Goal: Task Accomplishment & Management: Use online tool/utility

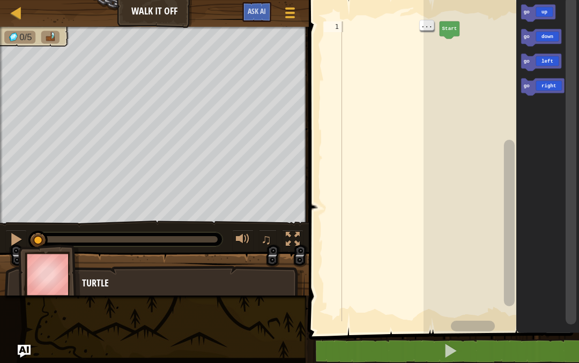
click at [340, 29] on div "1" at bounding box center [333, 26] width 18 height 11
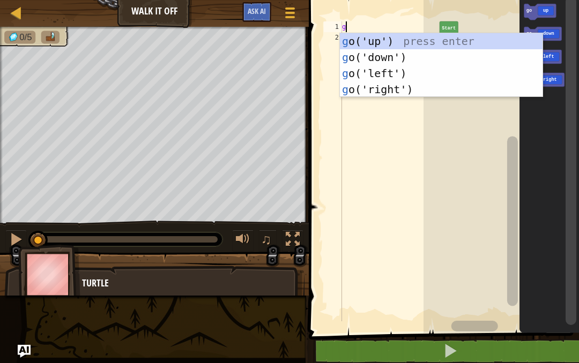
scroll to position [11, 14]
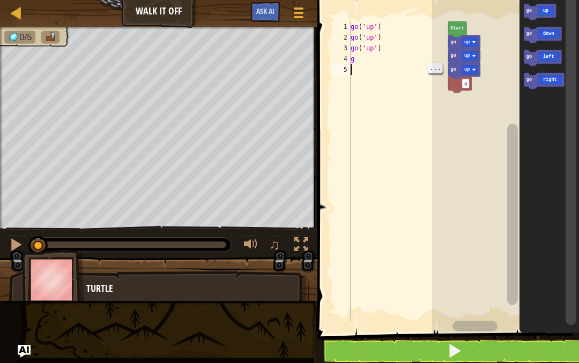
click at [354, 65] on div "go ( 'up' ) go ( 'up' ) go ( 'up' ) g" at bounding box center [398, 182] width 100 height 322
click at [358, 59] on div "go ( 'up' ) go ( 'up' ) go ( 'up' ) g" at bounding box center [398, 182] width 100 height 322
click at [363, 75] on div "go ( 'up' ) go ( 'up' ) go ( 'up' ) go ( 'right' ) g" at bounding box center [398, 182] width 100 height 322
click at [356, 71] on div "go ( 'up' ) go ( 'up' ) go ( 'up' ) go ( 'right' ) g" at bounding box center [398, 182] width 100 height 322
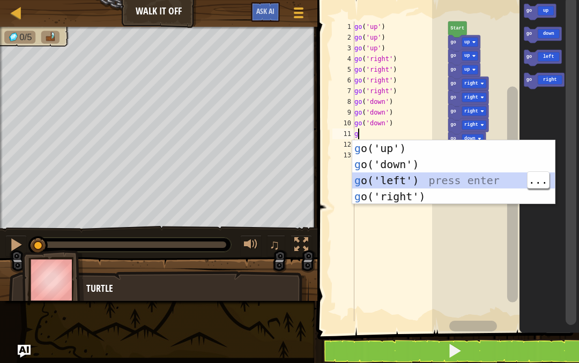
type textarea "abcde fg"
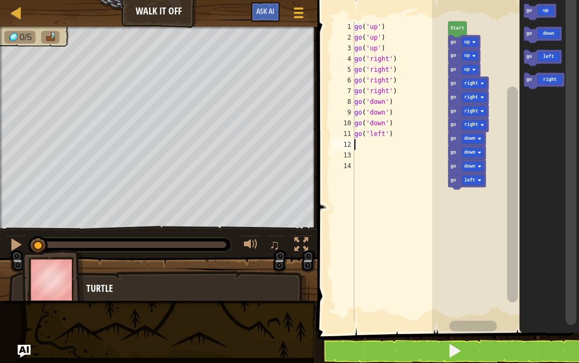
click at [454, 357] on span at bounding box center [454, 351] width 15 height 15
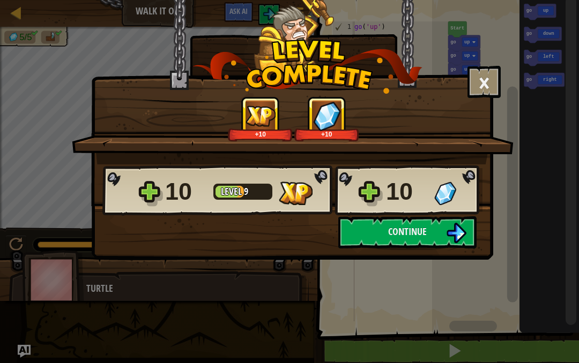
click at [435, 233] on button "Continue" at bounding box center [407, 233] width 138 height 32
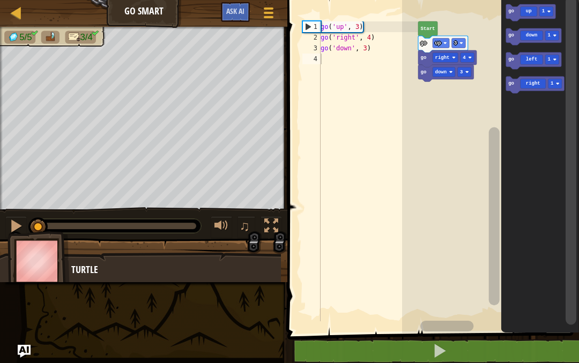
click at [512, 357] on button at bounding box center [439, 351] width 295 height 25
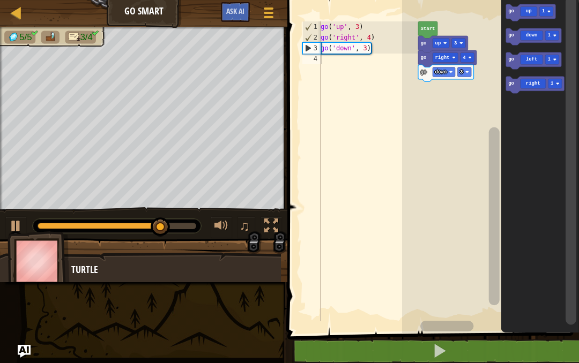
click at [318, 57] on div "4" at bounding box center [311, 59] width 18 height 11
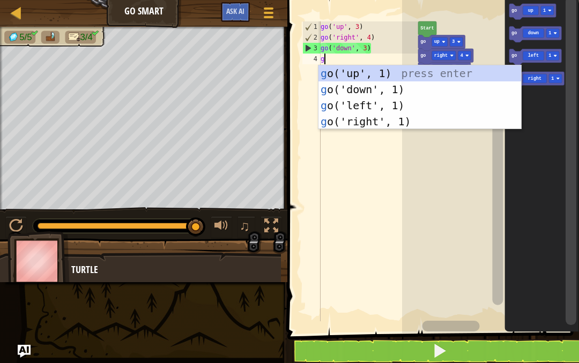
type textarea "abcde fg"
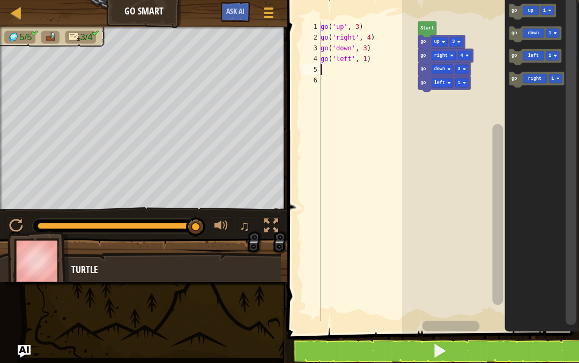
click at [381, 354] on button at bounding box center [439, 351] width 295 height 25
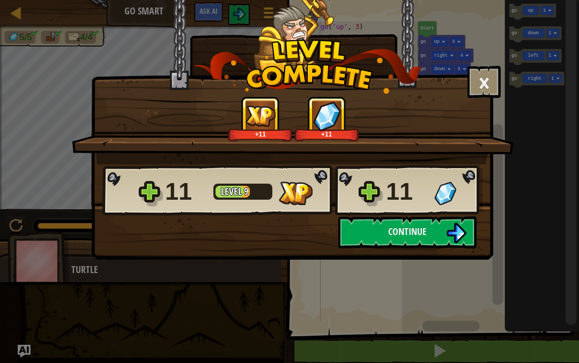
click at [438, 229] on button "Continue" at bounding box center [407, 233] width 138 height 32
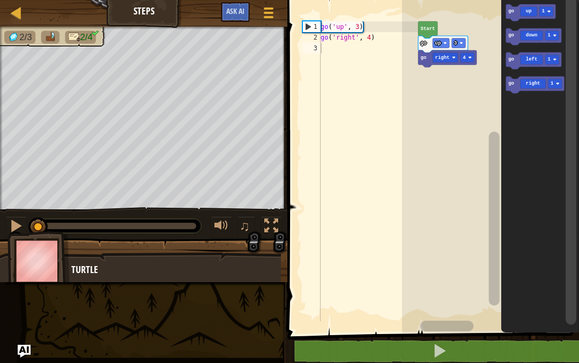
click at [536, 346] on button at bounding box center [439, 351] width 295 height 25
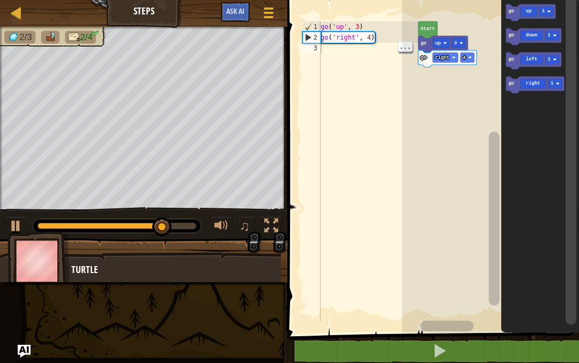
click at [334, 54] on div "go ( 'up' , 3 ) go ( 'right' , 4 )" at bounding box center [368, 182] width 100 height 322
click at [325, 49] on div "go ( 'up' , 3 ) go ( 'right' , 4 )" at bounding box center [368, 182] width 100 height 322
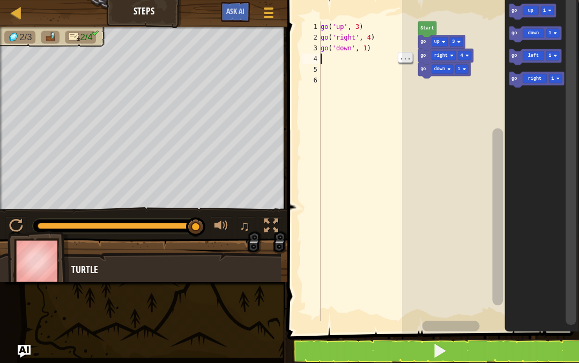
click at [370, 47] on div "go ( 'up' , 3 ) go ( 'right' , 4 ) go ( 'down' , 1 )" at bounding box center [368, 182] width 100 height 322
click at [365, 48] on div "go ( 'up' , 3 ) go ( 'right' , 4 ) go ( 'down' , 1 )" at bounding box center [368, 182] width 100 height 322
click at [365, 46] on div "go ( 'up' , 3 ) go ( 'right' , 4 ) go ( 'down' , 1 )" at bounding box center [368, 182] width 100 height 322
click at [377, 53] on div "go ( 'up' , 3 ) go ( 'right' , 4 ) go ( 'down' , 1 )" at bounding box center [368, 182] width 100 height 322
click at [372, 48] on div "go ( 'up' , 3 ) go ( 'right' , 4 ) go ( 'down' , 1 )" at bounding box center [368, 182] width 100 height 322
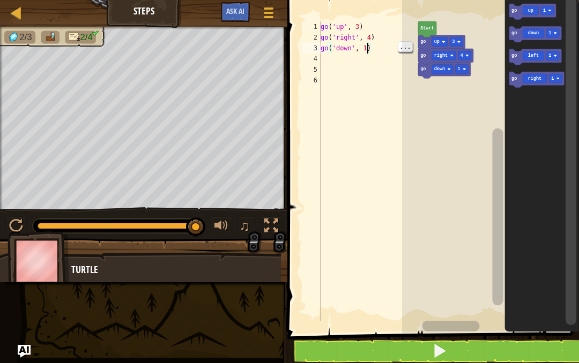
click at [366, 48] on div "go ( 'up' , 3 ) go ( 'right' , 4 ) go ( 'down' , 1 )" at bounding box center [368, 182] width 100 height 322
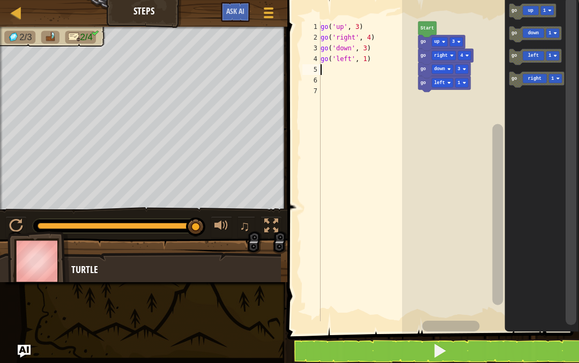
click at [372, 61] on div "go ( 'up' , 3 ) go ( 'right' , 4 ) go ( 'down' , 3 ) go ( 'left' , 1 )" at bounding box center [368, 182] width 100 height 322
type textarea "ab2cde fg"
click at [436, 356] on span at bounding box center [439, 351] width 15 height 15
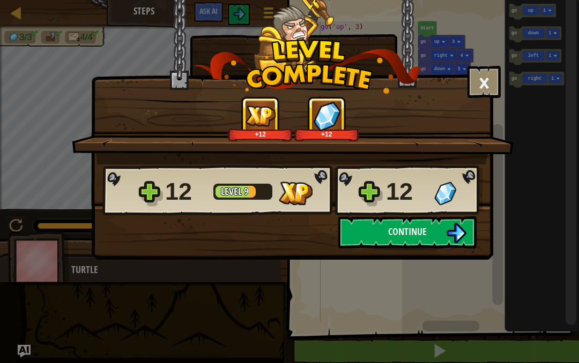
click at [400, 345] on div "× How fun was this level? Tell us more! +12 +12 Reticulating Splines... 12 Leve…" at bounding box center [289, 181] width 579 height 363
click at [450, 232] on img at bounding box center [456, 233] width 20 height 20
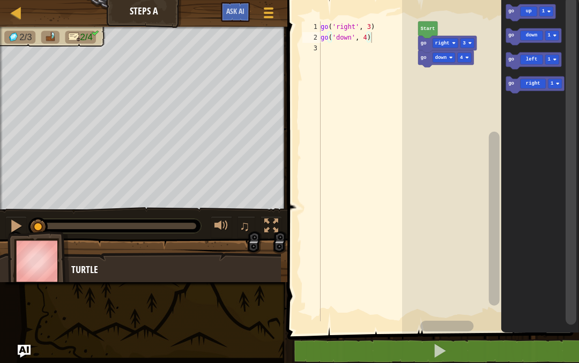
click at [21, 227] on div at bounding box center [16, 226] width 14 height 14
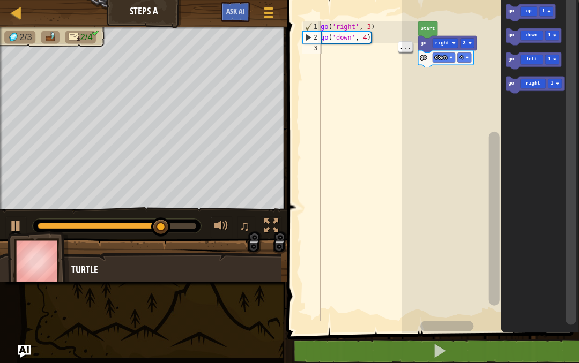
click at [329, 45] on div "go ( 'right' , 3 ) go ( 'down' , 4 )" at bounding box center [368, 182] width 100 height 322
click at [328, 47] on div "go ( 'right' , 3 ) go ( 'down' , 4 )" at bounding box center [368, 182] width 100 height 322
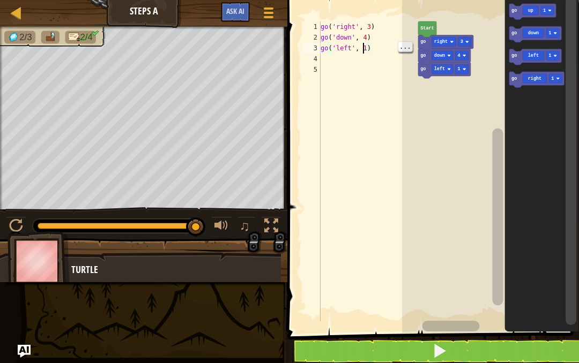
click at [365, 46] on div "go ( 'right' , 3 ) go ( 'down' , 4 ) go ( 'left' , 1 )" at bounding box center [368, 182] width 100 height 322
click at [368, 45] on div "go ( 'right' , 3 ) go ( 'down' , 4 ) go ( 'left' , 1 )" at bounding box center [368, 182] width 100 height 322
click at [316, 63] on div "4" at bounding box center [311, 59] width 18 height 11
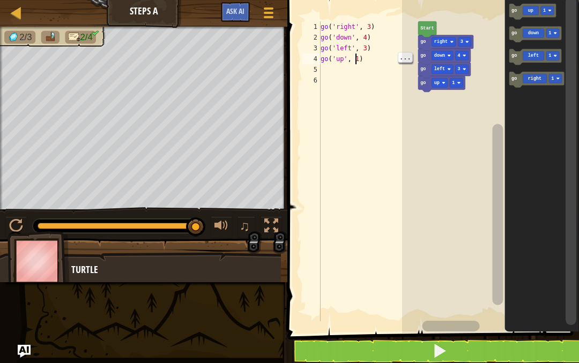
click at [367, 54] on div "go ( 'right' , 3 ) go ( 'down' , 4 ) go ( 'left' , 3 ) go ( 'up' , 1 )" at bounding box center [368, 182] width 100 height 322
click at [361, 52] on div "go ( 'right' , 3 ) go ( 'down' , 4 ) go ( 'left' , 3 ) go ( 'up' , 1 )" at bounding box center [368, 182] width 100 height 322
click at [363, 63] on div "go ( 'right' , 3 ) go ( 'down' , 4 ) go ( 'left' , 3 ) go ( 'up' , 1 )" at bounding box center [368, 182] width 100 height 322
click at [369, 64] on div "go ( 'right' , 3 ) go ( 'down' , 4 ) go ( 'left' , 3 ) go ( 'up' , 1 )" at bounding box center [368, 182] width 100 height 322
click at [361, 55] on div "go ( 'right' , 3 ) go ( 'down' , 4 ) go ( 'left' , 3 ) go ( 'up' , 1 )" at bounding box center [368, 182] width 100 height 322
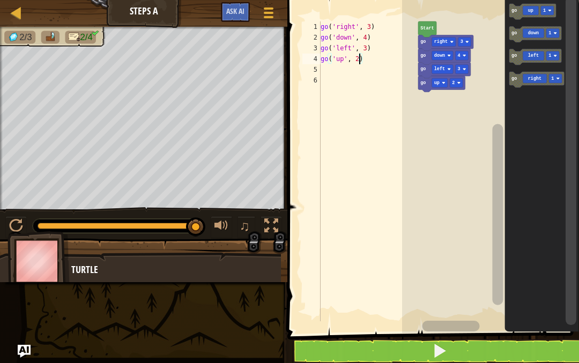
type textarea "ab2cde fg"
click at [443, 359] on span at bounding box center [439, 351] width 15 height 15
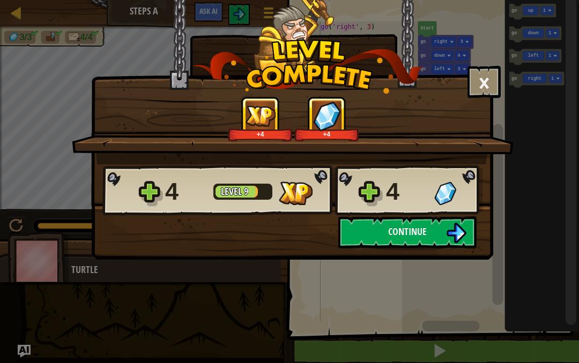
click at [426, 224] on button "Continue" at bounding box center [407, 233] width 138 height 32
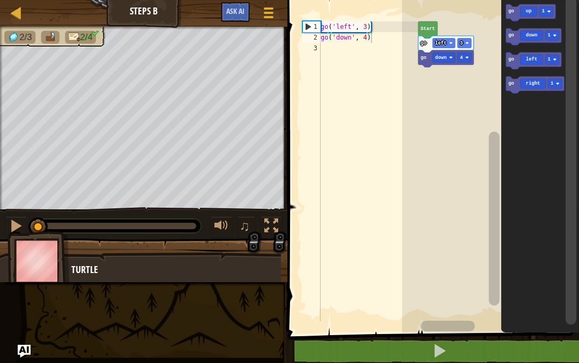
click at [436, 357] on span at bounding box center [439, 351] width 15 height 15
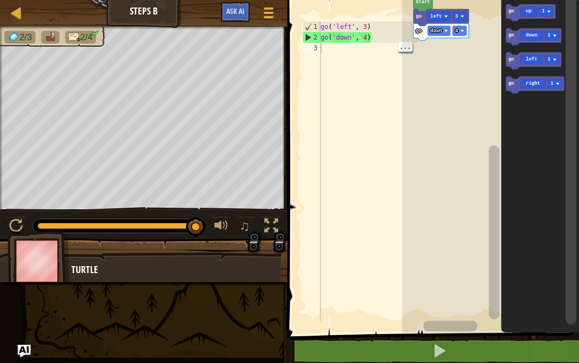
click at [325, 54] on div "go ( 'left' , 3 ) go ( 'down' , 4 )" at bounding box center [368, 182] width 100 height 322
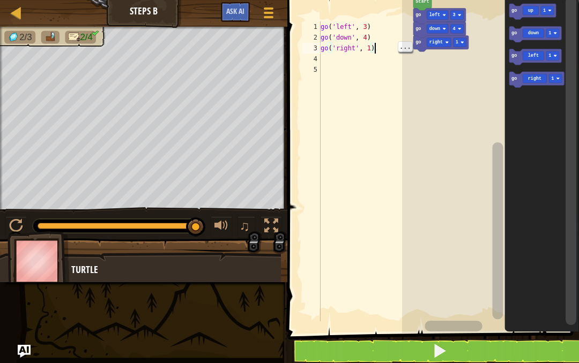
click at [374, 47] on div "go ( 'left' , 3 ) go ( 'down' , 4 ) go ( 'right' , 1 )" at bounding box center [368, 182] width 100 height 322
click at [370, 49] on div "go ( 'left' , 3 ) go ( 'down' , 4 ) go ( 'right' , 1 )" at bounding box center [368, 182] width 100 height 322
click at [317, 56] on div "4" at bounding box center [311, 59] width 18 height 11
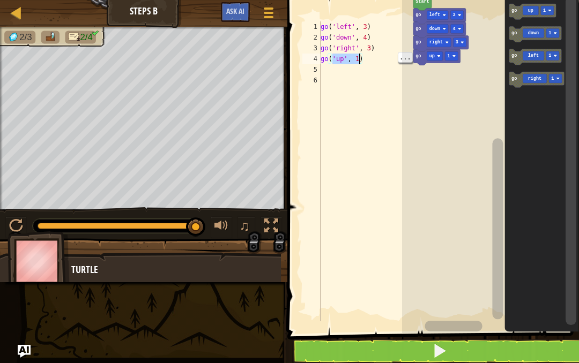
click at [367, 56] on div "go ( 'left' , 3 ) go ( 'down' , 4 ) go ( 'right' , 3 ) go ( 'up' , 1 )" at bounding box center [368, 182] width 100 height 322
click at [359, 59] on div "go ( 'left' , 3 ) go ( 'down' , 4 ) go ( 'right' , 3 ) go ( 'up' , 1 )" at bounding box center [368, 182] width 100 height 322
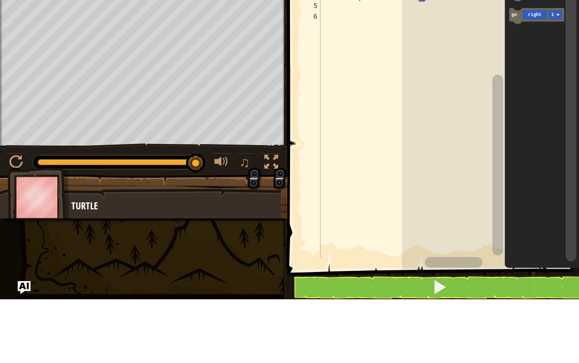
type textarea "ab2cde fg"
click at [525, 339] on button at bounding box center [439, 351] width 295 height 25
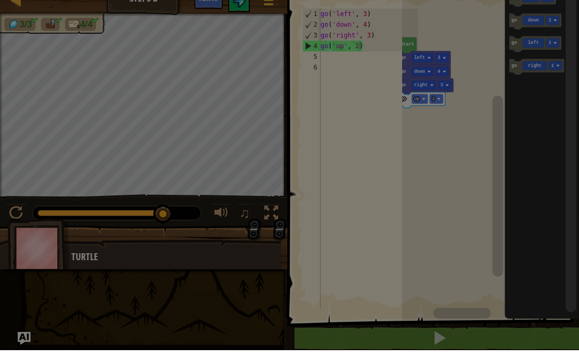
scroll to position [0, 0]
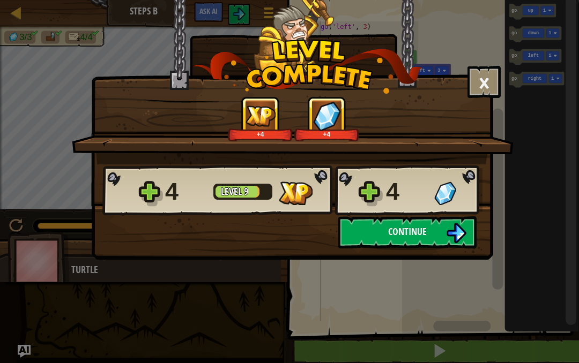
click at [450, 237] on img at bounding box center [456, 233] width 20 height 20
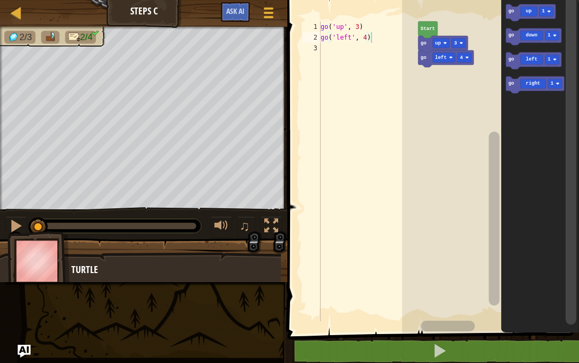
click at [558, 344] on button at bounding box center [439, 351] width 295 height 25
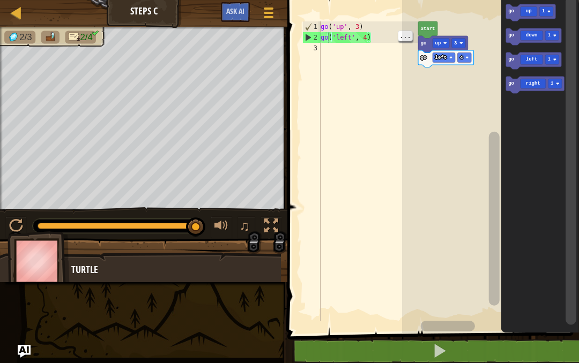
click at [329, 52] on div "go ( 'up' , 3 ) go ( 'left' , 4 )" at bounding box center [368, 182] width 100 height 322
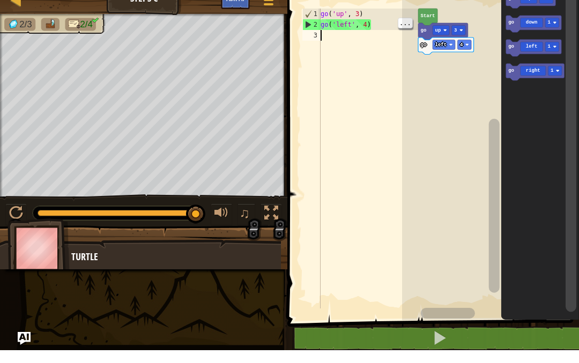
click at [323, 38] on div "go ( 'up' , 3 ) go ( 'left' , 4 )" at bounding box center [368, 182] width 100 height 322
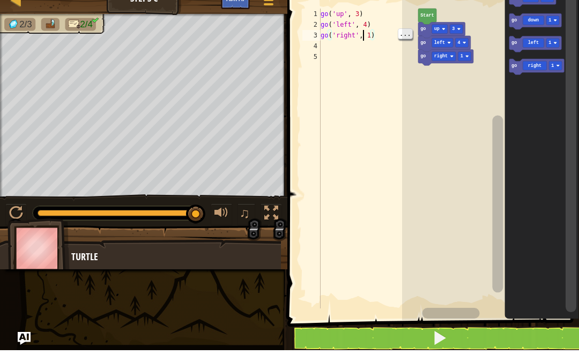
click at [364, 39] on div "go ( 'up' , 3 ) go ( 'left' , 4 ) go ( 'right' , 1 )" at bounding box center [368, 182] width 100 height 322
click at [370, 38] on div "go ( 'up' , 3 ) go ( 'left' , 4 ) go ( 'right' , 1 )" at bounding box center [368, 182] width 100 height 322
click at [315, 64] on div "5" at bounding box center [311, 69] width 18 height 11
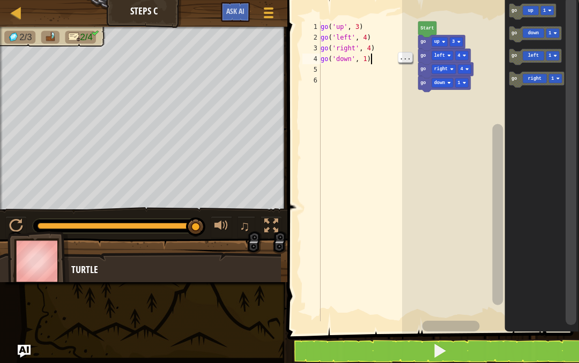
click at [371, 60] on div "go ( 'up' , 3 ) go ( 'left' , 4 ) go ( 'right' , 4 ) go ( 'down' , 1 )" at bounding box center [368, 182] width 100 height 322
click at [368, 64] on div "go ( 'up' , 3 ) go ( 'left' , 4 ) go ( 'right' , 4 ) go ( 'down' , 1 )" at bounding box center [368, 182] width 100 height 322
click at [378, 72] on div "go ( 'up' , 3 ) go ( 'left' , 4 ) go ( 'right' , 4 ) go ( 'down' , 3 ) go ( 'ri…" at bounding box center [368, 182] width 100 height 322
click at [369, 71] on div "go ( 'up' , 3 ) go ( 'left' , 4 ) go ( 'right' , 4 ) go ( 'down' , 3 ) go ( 'ri…" at bounding box center [368, 182] width 100 height 322
click at [430, 346] on button at bounding box center [439, 351] width 295 height 25
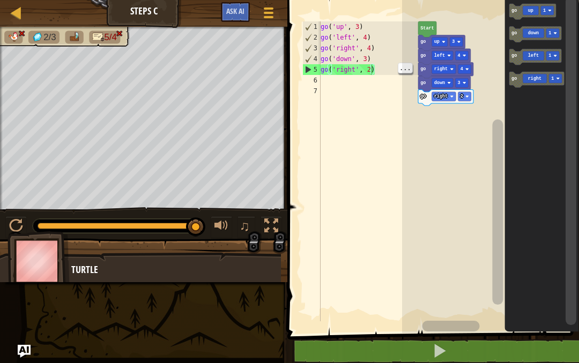
click at [372, 65] on div "go ( 'up' , 3 ) go ( 'left' , 4 ) go ( 'right' , 4 ) go ( 'down' , 3 ) go ( 'ri…" at bounding box center [368, 182] width 100 height 322
click at [378, 66] on div "go ( 'up' , 3 ) go ( 'left' , 4 ) go ( 'right' , 4 ) go ( 'down' , 3 ) go ( 'ri…" at bounding box center [368, 182] width 100 height 322
click at [391, 42] on div "go ( 'up' , 3 ) go ( 'left' , 4 ) go ( 'right' , 4 ) go ( 'down' , 3 ) go ( 'ri…" at bounding box center [368, 182] width 100 height 322
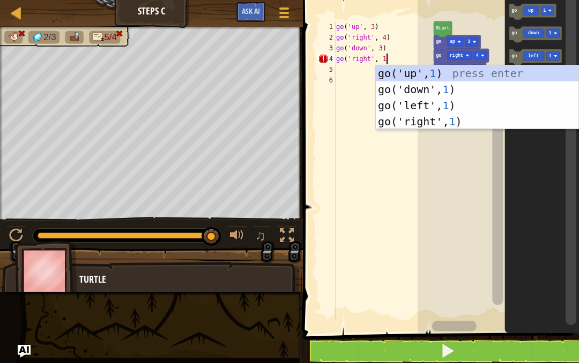
scroll to position [11, 18]
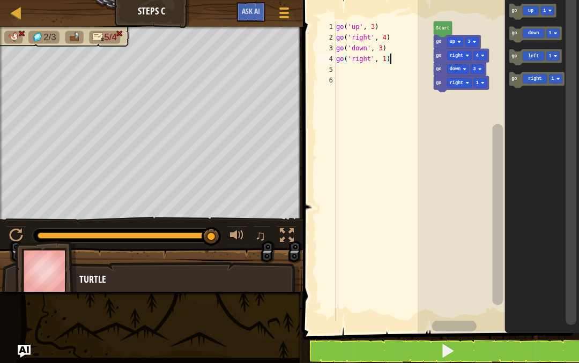
click at [461, 352] on button at bounding box center [447, 351] width 279 height 25
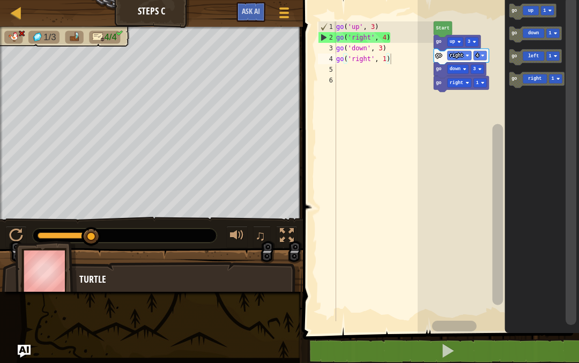
click at [372, 344] on button at bounding box center [447, 351] width 279 height 25
click at [353, 31] on div "go ( 'up' , 3 ) go ( 'right' , 4 ) go ( 'down' , 3 ) go ( 'right' , 1 )" at bounding box center [384, 182] width 100 height 322
click at [362, 34] on div "go ( 'up' , 3 ) go ( 'right' , 4 ) go ( 'down' , 3 ) go ( 'right' , 1 )" at bounding box center [384, 182] width 100 height 322
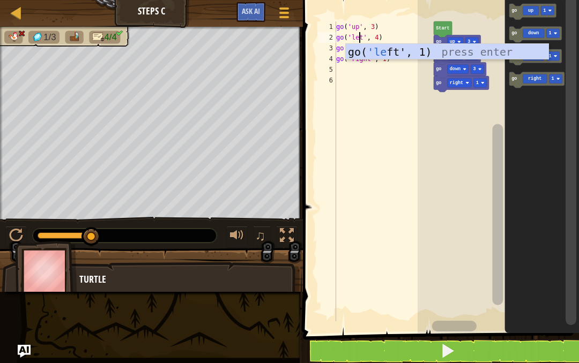
scroll to position [11, 23]
click at [420, 166] on rect "Blockly Workspace" at bounding box center [498, 164] width 161 height 339
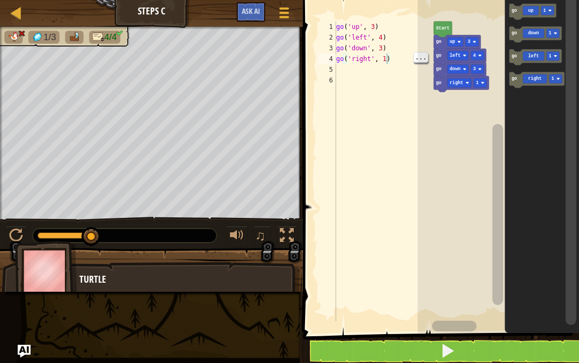
click at [427, 354] on button at bounding box center [447, 351] width 279 height 25
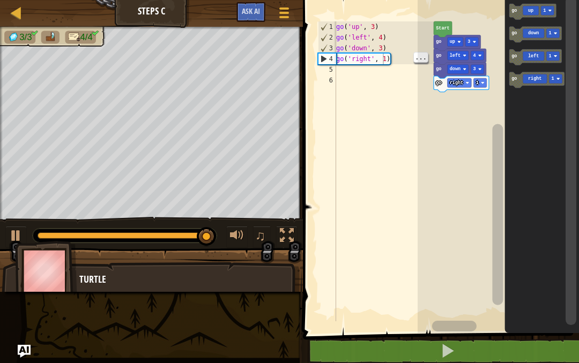
click at [383, 61] on div "go ( 'up' , 3 ) go ( 'left' , 4 ) go ( 'down' , 3 ) go ( 'right' , 1 )" at bounding box center [384, 182] width 100 height 322
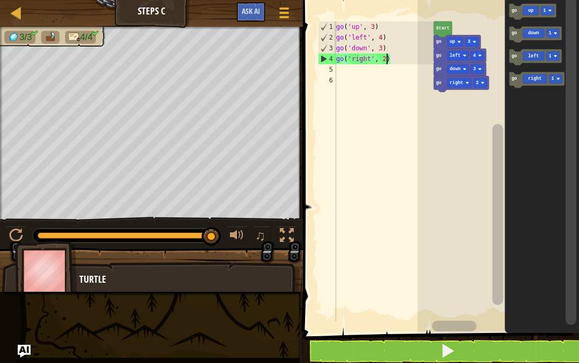
scroll to position [11, 14]
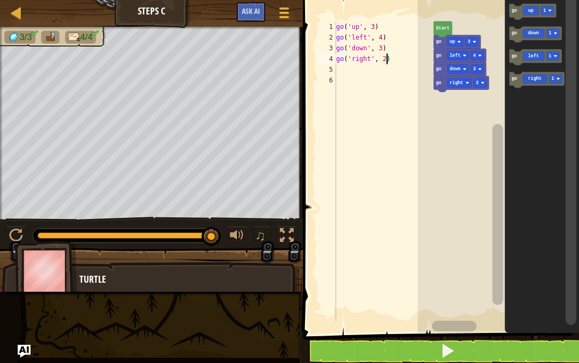
type textarea "ab2cde fg"
click at [439, 355] on button at bounding box center [447, 351] width 279 height 25
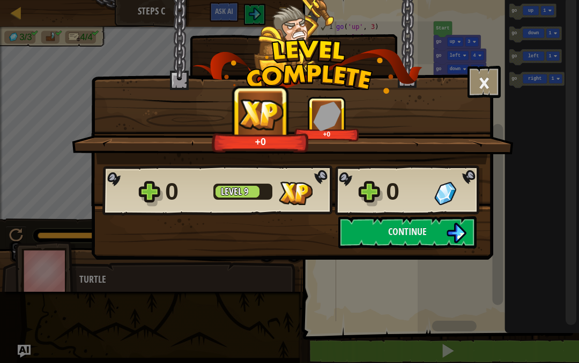
click at [439, 228] on button "Continue" at bounding box center [407, 233] width 138 height 32
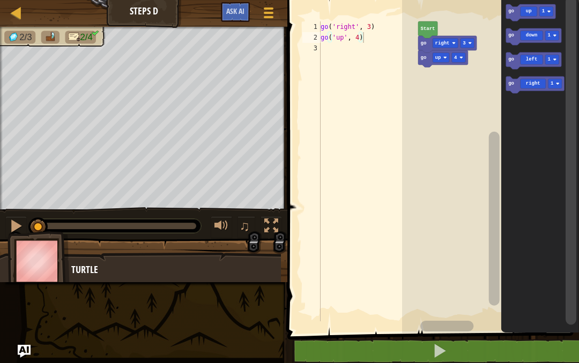
click at [548, 360] on button at bounding box center [439, 351] width 295 height 25
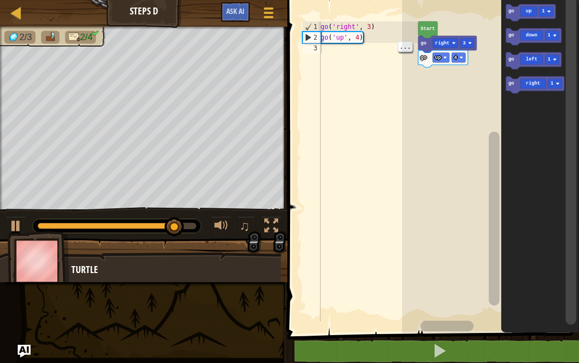
click at [324, 61] on div "go ( 'right' , 3 ) go ( 'up' , 4 )" at bounding box center [368, 182] width 100 height 322
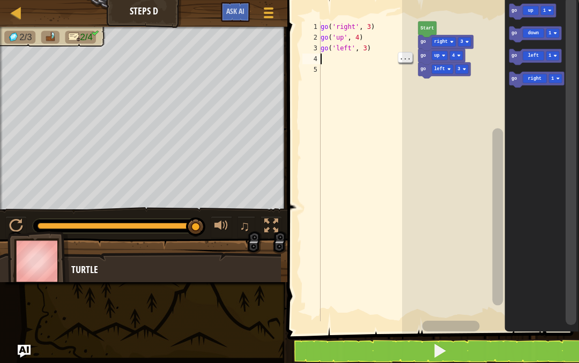
click at [320, 58] on div "4" at bounding box center [311, 59] width 18 height 11
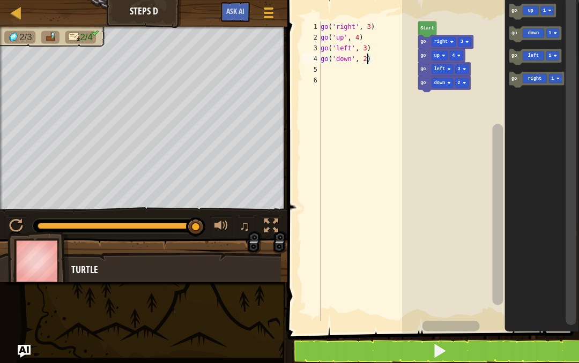
type textarea "ab2cde fg"
click at [442, 357] on span at bounding box center [439, 351] width 15 height 15
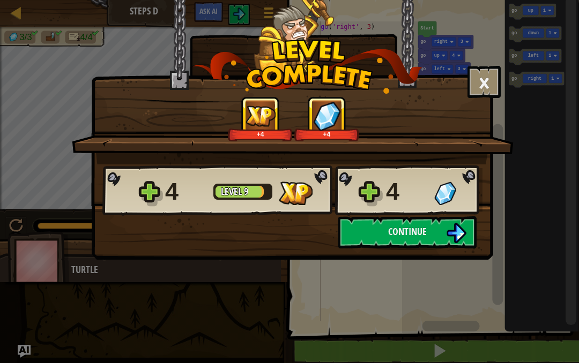
click at [462, 232] on img at bounding box center [456, 233] width 20 height 20
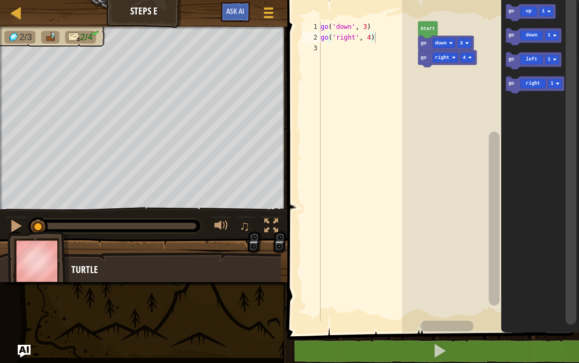
click at [501, 353] on button at bounding box center [439, 351] width 295 height 25
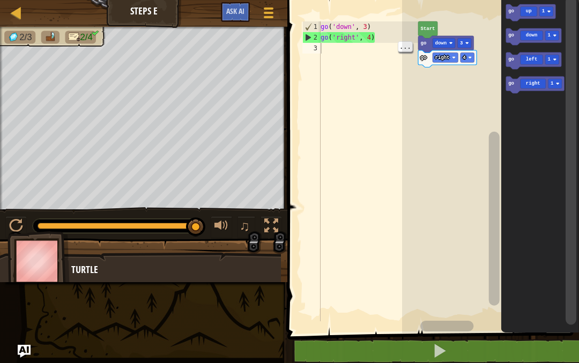
click at [324, 48] on div "go ( 'down' , 3 ) go ( 'right' , 4 )" at bounding box center [368, 182] width 100 height 322
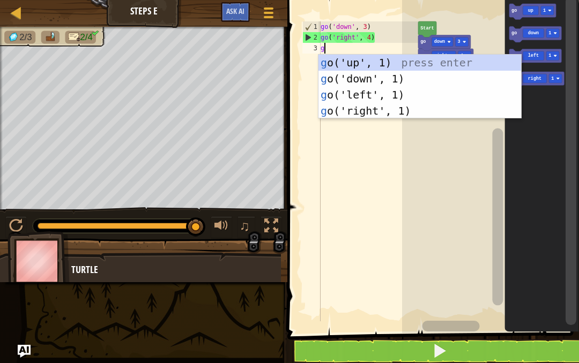
scroll to position [11, 14]
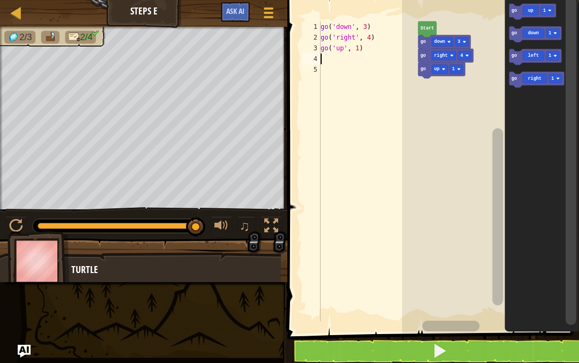
click at [378, 50] on div "go ( 'down' , 3 ) go ( 'right' , 4 ) go ( 'up' , 1 )" at bounding box center [368, 182] width 100 height 322
click at [359, 47] on div "go ( 'down' , 3 ) go ( 'right' , 4 ) go ( 'up' , 1 )" at bounding box center [368, 182] width 100 height 322
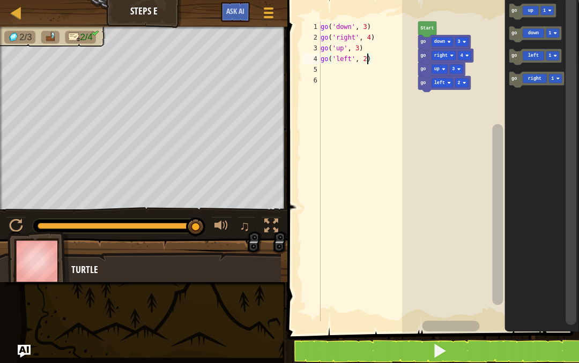
type textarea "ab2cde fg"
click at [460, 359] on button at bounding box center [439, 351] width 295 height 25
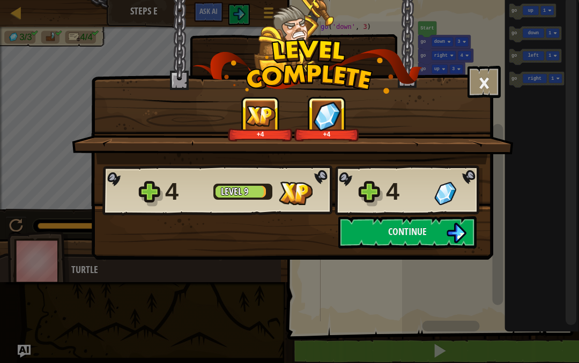
click at [368, 224] on button "Continue" at bounding box center [407, 233] width 138 height 32
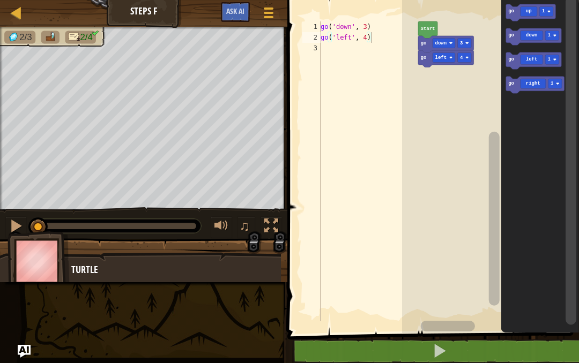
click at [552, 346] on button at bounding box center [439, 351] width 295 height 25
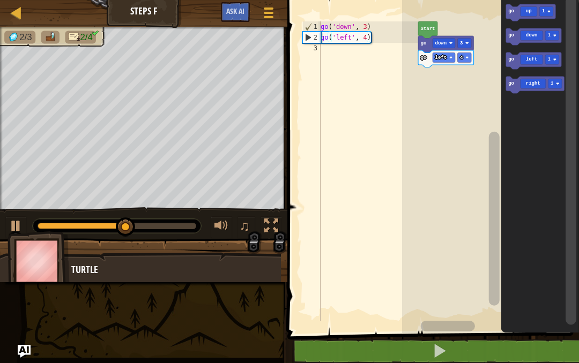
click at [325, 59] on div "go ( 'down' , 3 ) go ( 'left' , 4 )" at bounding box center [368, 182] width 100 height 322
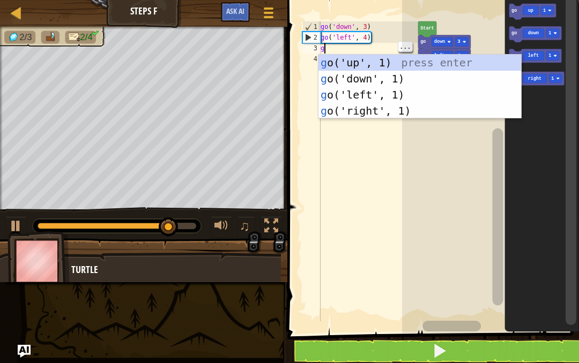
scroll to position [11, 14]
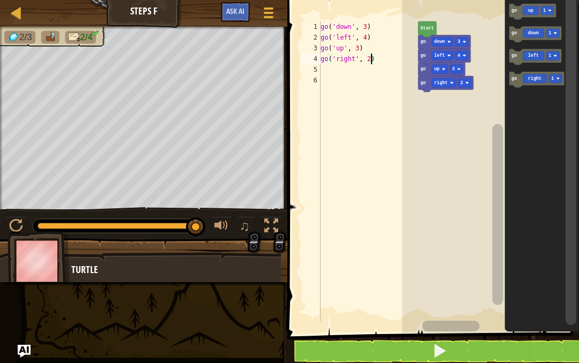
type textarea "ab2cde fg"
click at [468, 360] on button at bounding box center [439, 351] width 295 height 25
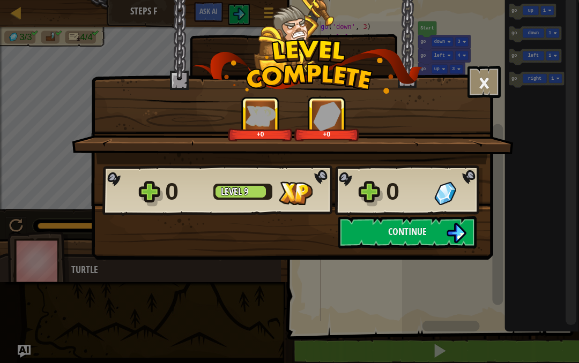
click at [450, 243] on img at bounding box center [456, 233] width 20 height 20
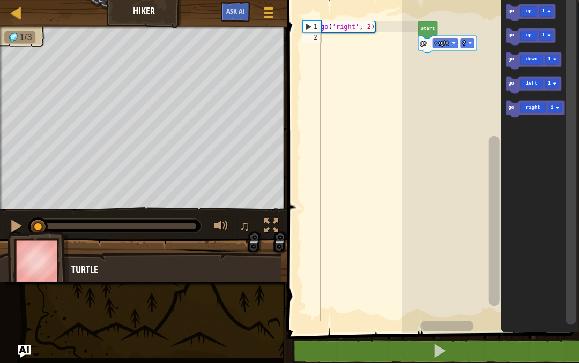
click at [572, 347] on button at bounding box center [439, 351] width 295 height 25
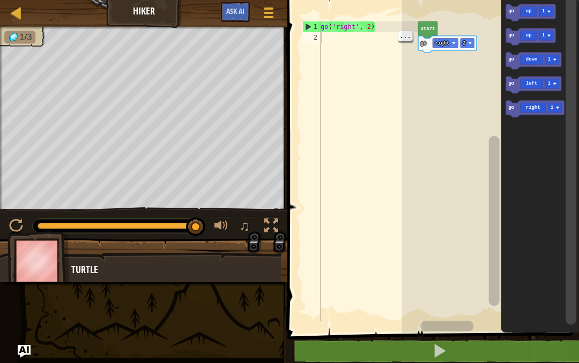
click at [328, 44] on div "go ( 'right' , 2 )" at bounding box center [368, 182] width 100 height 322
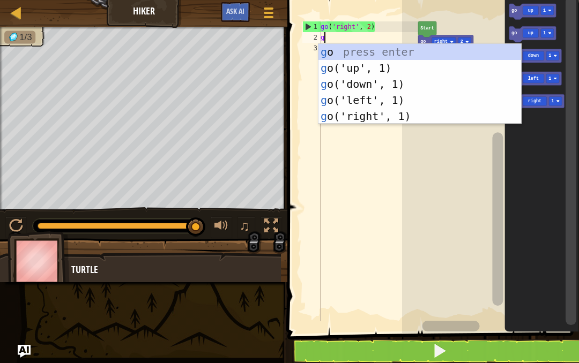
scroll to position [11, 14]
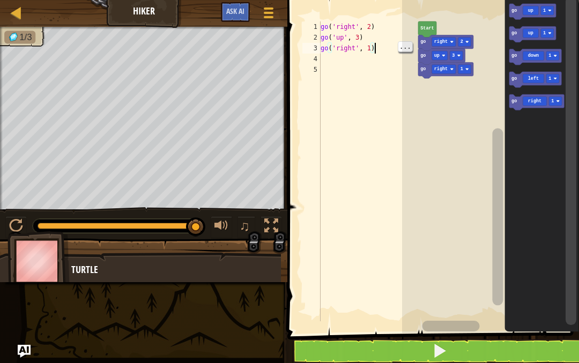
click at [372, 53] on div "go ( 'right' , 2 ) go ( 'up' , 3 ) go ( 'right' , 1 )" at bounding box center [368, 182] width 100 height 322
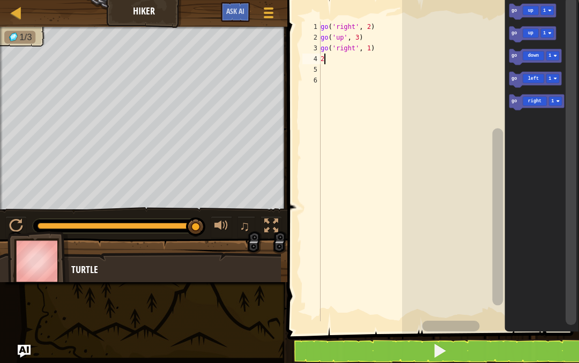
click at [494, 354] on button at bounding box center [439, 351] width 295 height 25
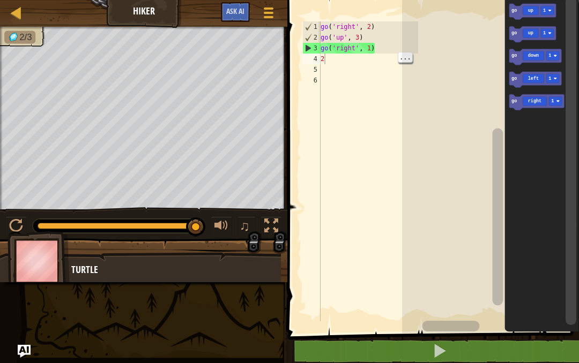
click at [328, 58] on div "go ( 'right' , 2 ) go ( 'up' , 3 ) go ( 'right' , 1 ) 2" at bounding box center [368, 182] width 100 height 322
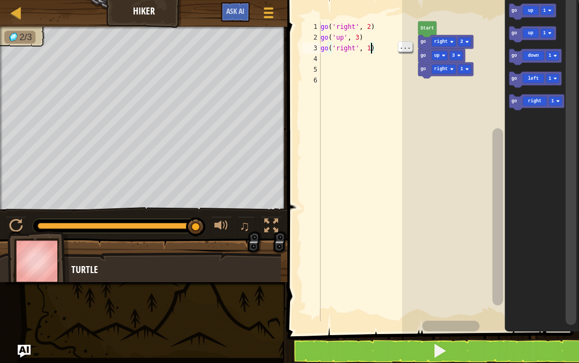
click at [370, 52] on div "go ( 'right' , 2 ) go ( 'up' , 3 ) go ( 'right' , 1 )" at bounding box center [368, 182] width 100 height 322
type textarea "ab2cde fg"
click at [463, 352] on button at bounding box center [439, 351] width 295 height 25
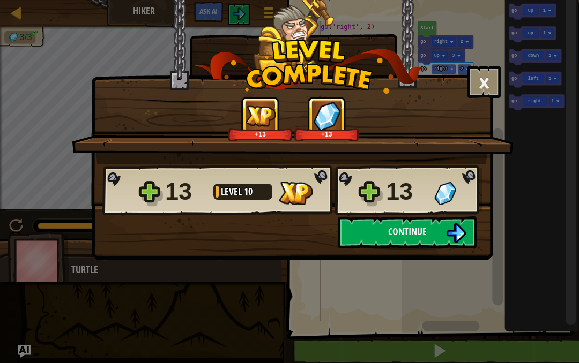
click at [228, 227] on div "13 Level 10 13 Saving Progress Continue" at bounding box center [292, 207] width 401 height 84
click at [443, 236] on button "Continue" at bounding box center [407, 233] width 138 height 32
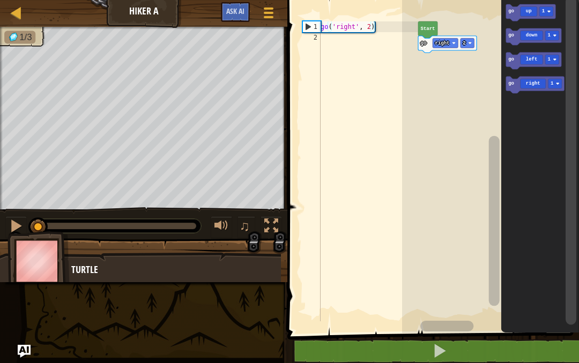
click at [554, 345] on button at bounding box center [439, 351] width 295 height 25
click at [326, 37] on div "go ( 'right' , 2 )" at bounding box center [368, 182] width 100 height 322
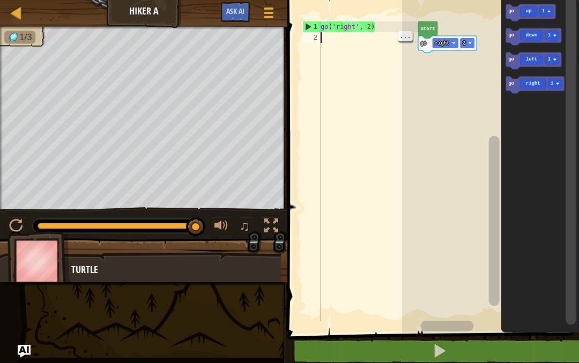
scroll to position [11, 14]
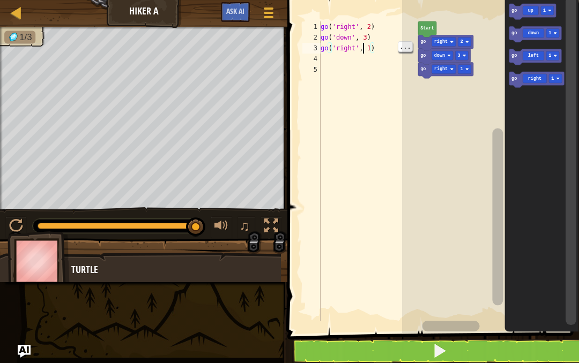
click at [364, 48] on div "go ( 'right' , 2 ) go ( 'down' , 3 ) go ( 'right' , 1 )" at bounding box center [368, 182] width 100 height 322
click at [372, 46] on div "go ( 'right' , 2 ) go ( 'down' , 3 ) go ( 'right' , 1 )" at bounding box center [368, 182] width 100 height 322
type textarea "ab2cde fg"
click at [411, 355] on button at bounding box center [439, 351] width 295 height 25
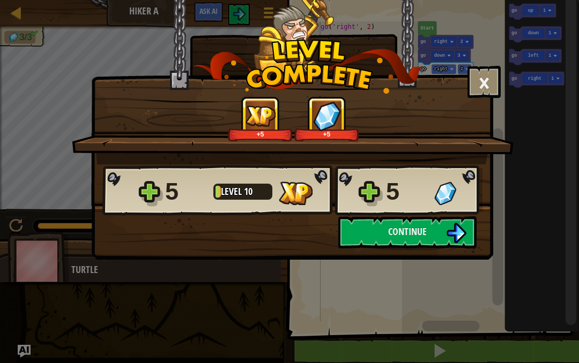
click at [369, 226] on button "Continue" at bounding box center [407, 233] width 138 height 32
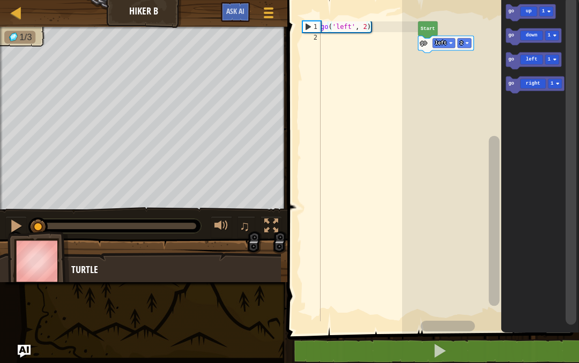
click at [522, 360] on button at bounding box center [439, 351] width 295 height 25
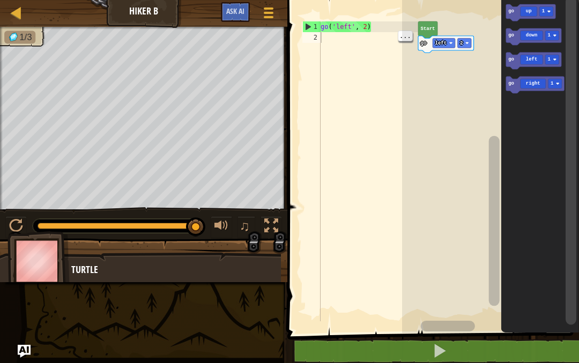
click at [325, 40] on div "go ( 'left' , 2 )" at bounding box center [368, 182] width 100 height 322
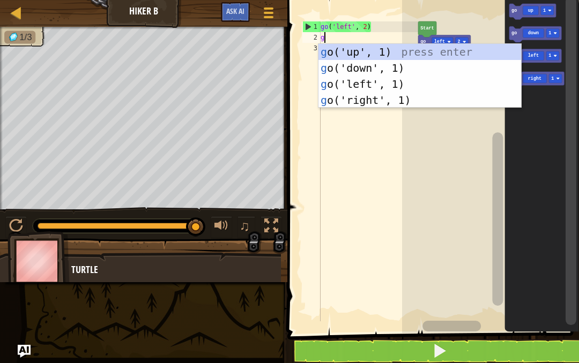
scroll to position [11, 14]
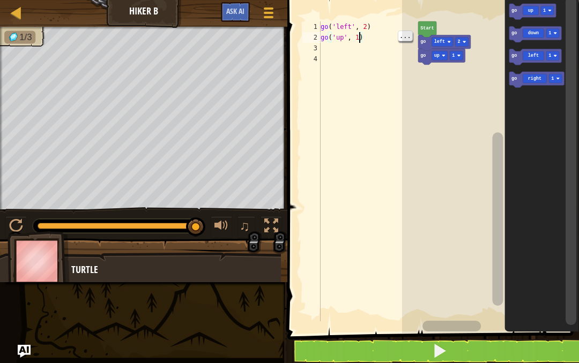
click at [357, 33] on div "go ( 'left' , 2 ) go ( 'up' , 1 )" at bounding box center [368, 182] width 100 height 322
click at [372, 44] on div "go ( 'left' , 2 ) go ( 'up' , 3 ) go ( 'left' , 1 )" at bounding box center [368, 182] width 100 height 322
click at [394, 48] on div "go ( 'left' , 2 ) go ( 'up' , 3 ) go ( 'left' , 1 )" at bounding box center [368, 182] width 100 height 322
click at [376, 42] on div "go ( 'left' , 2 ) go ( 'up' , 3 ) go ( 'left' , 1 )" at bounding box center [368, 182] width 100 height 322
click at [363, 47] on div "go ( 'left' , 2 ) go ( 'up' , 3 ) go ( 'left' , 1 )" at bounding box center [368, 182] width 100 height 322
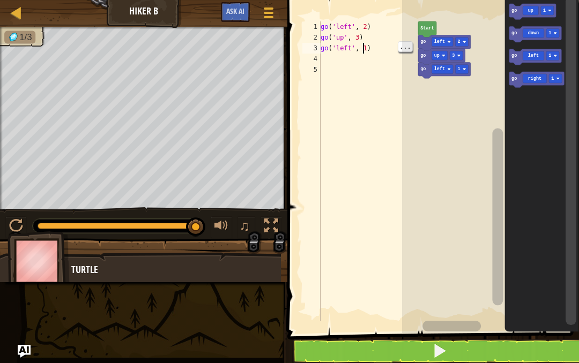
click at [370, 45] on div "go ( 'left' , 2 ) go ( 'up' , 3 ) go ( 'left' , 1 )" at bounding box center [368, 182] width 100 height 322
click at [369, 50] on div "go ( 'left' , 2 ) go ( 'up' , 3 ) go ( 'left' , 1 )" at bounding box center [368, 182] width 100 height 322
click at [364, 46] on div "go ( 'left' , 2 ) go ( 'up' , 3 ) go ( 'left' , 1 )" at bounding box center [368, 182] width 100 height 322
click at [367, 42] on div "go ( 'left' , 2 ) go ( 'up' , 3 ) go ( 'left' , 1 )" at bounding box center [368, 182] width 100 height 322
click at [371, 44] on div "go ( 'left' , 2 ) go ( 'up' , 3 ) go ( 'left' , 1 )" at bounding box center [368, 182] width 100 height 322
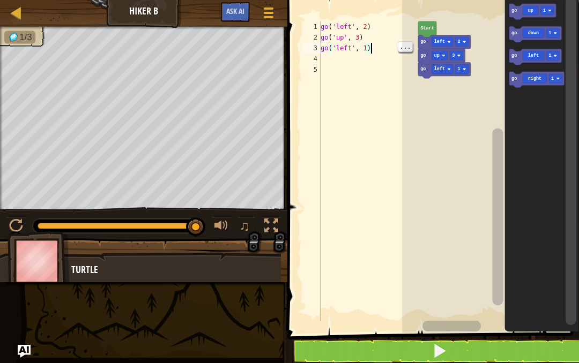
click at [374, 51] on div "go ( 'left' , 2 ) go ( 'up' , 3 ) go ( 'left' , 1 )" at bounding box center [368, 182] width 100 height 322
click at [367, 49] on div "go ( 'left' , 2 ) go ( 'up' , 3 ) go ( 'left' , 1 )" at bounding box center [368, 182] width 100 height 322
type textarea "ab2cde fg"
click at [479, 354] on button at bounding box center [439, 351] width 295 height 25
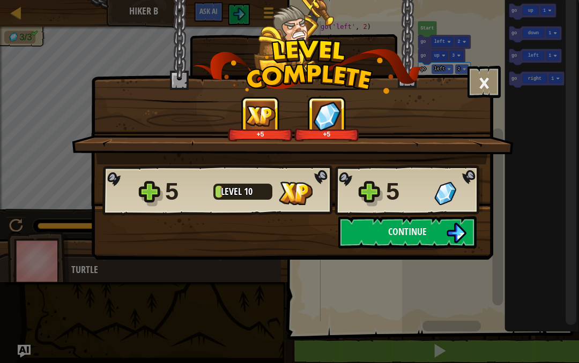
click at [436, 241] on button "Continue" at bounding box center [407, 233] width 138 height 32
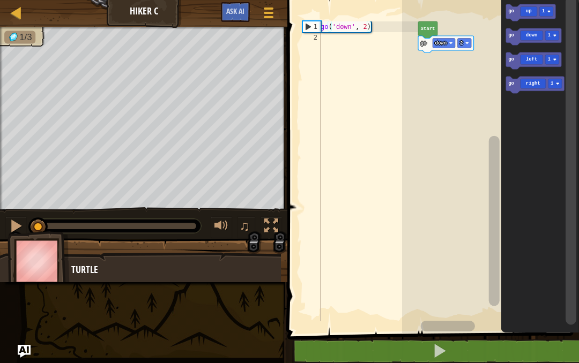
click at [483, 344] on button at bounding box center [439, 351] width 295 height 25
